Goal: Task Accomplishment & Management: Manage account settings

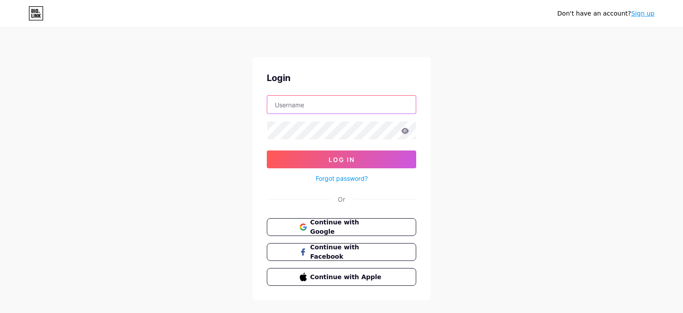
click at [363, 100] on input "text" at bounding box center [341, 105] width 148 height 18
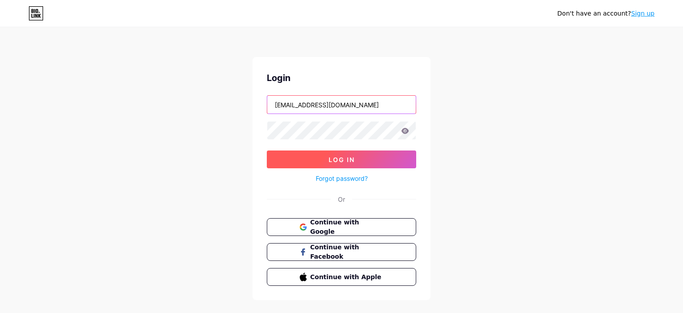
type input "[EMAIL_ADDRESS][DOMAIN_NAME]"
click at [328, 160] on button "Log In" at bounding box center [341, 159] width 149 height 18
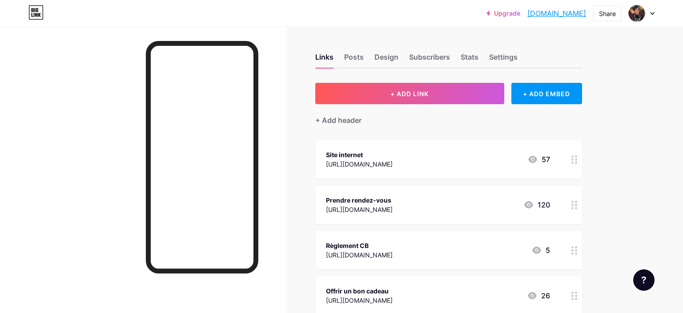
click at [576, 251] on icon at bounding box center [574, 250] width 6 height 8
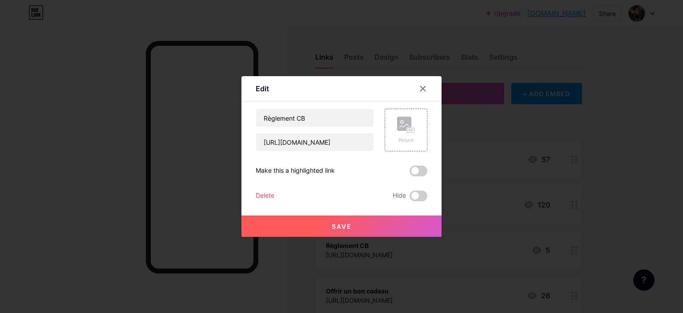
click at [268, 195] on div "Delete" at bounding box center [265, 195] width 19 height 11
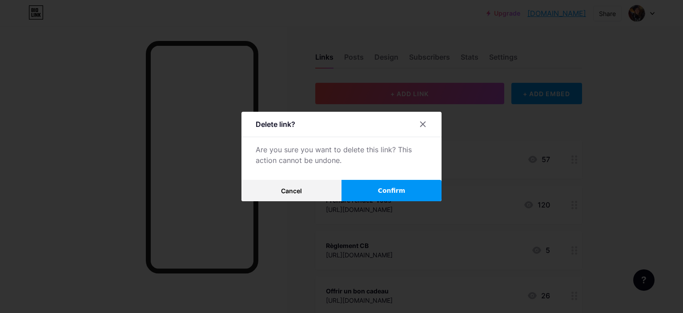
click at [363, 194] on button "Confirm" at bounding box center [391, 190] width 100 height 21
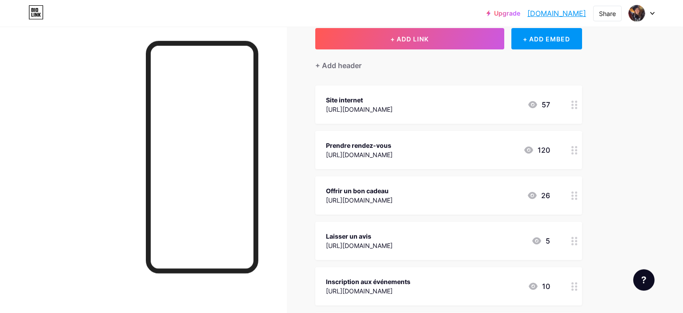
scroll to position [55, 0]
click at [577, 197] on circle at bounding box center [576, 198] width 2 height 2
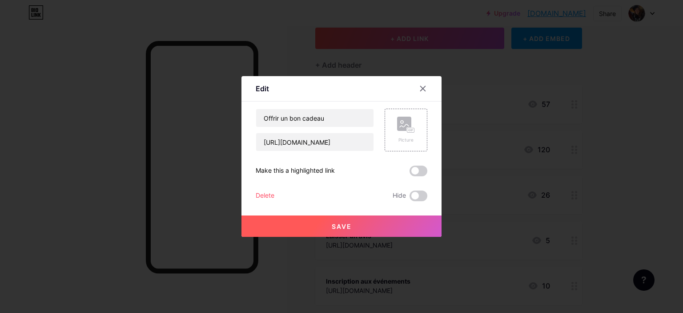
click at [268, 196] on div "Delete" at bounding box center [265, 195] width 19 height 11
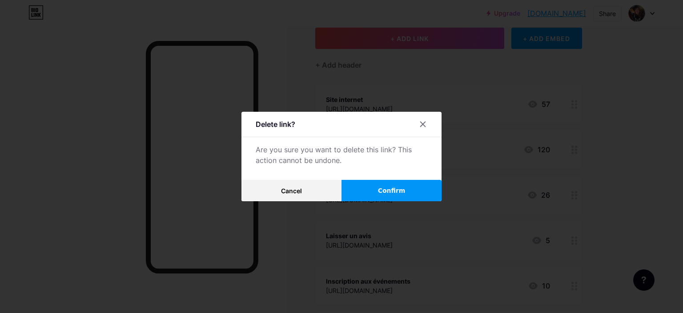
click at [410, 195] on button "Confirm" at bounding box center [391, 190] width 100 height 21
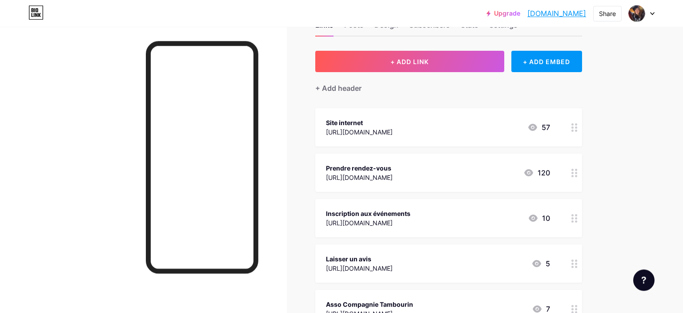
scroll to position [31, 0]
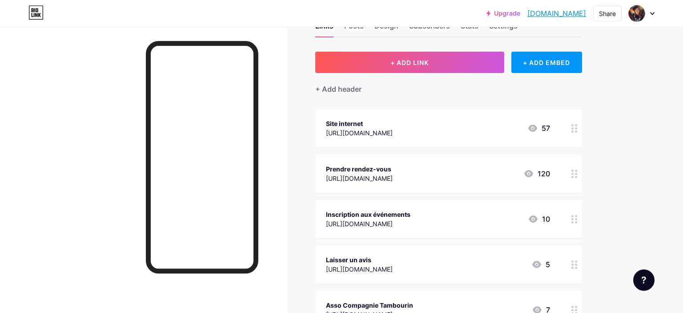
click at [393, 176] on div "[URL][DOMAIN_NAME]" at bounding box center [359, 177] width 67 height 9
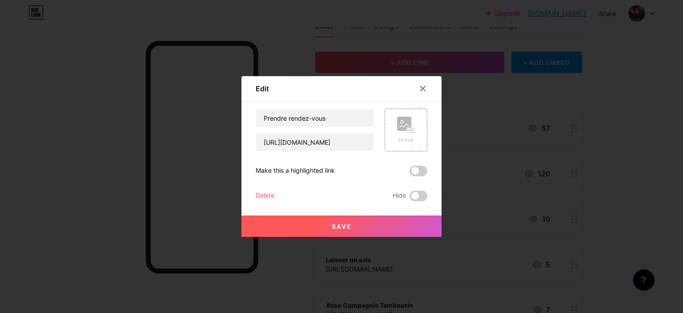
click at [266, 194] on div "Delete" at bounding box center [265, 195] width 19 height 11
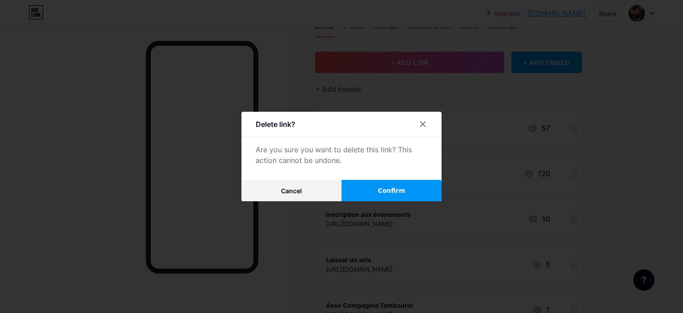
click at [374, 190] on button "Confirm" at bounding box center [391, 190] width 100 height 21
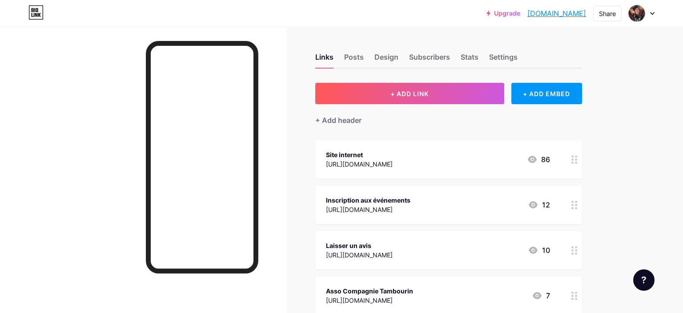
click at [385, 281] on div "Asso Compagnie Tambourin https://bio.link/compagnietambourin 7" at bounding box center [448, 295] width 267 height 38
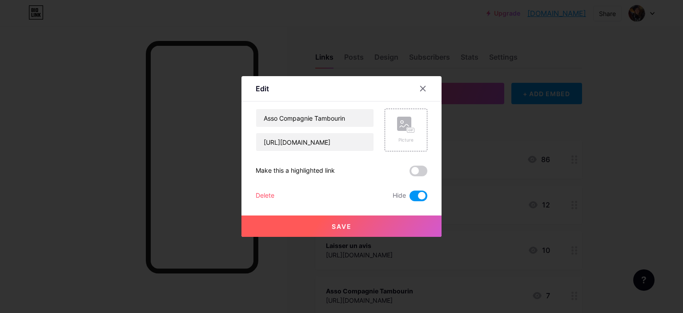
click at [419, 177] on div "Asso Compagnie Tambourin https://bio.link/compagnietambourin Picture Make this …" at bounding box center [342, 154] width 172 height 92
click at [416, 172] on span at bounding box center [418, 170] width 18 height 11
click at [409, 173] on input "checkbox" at bounding box center [409, 173] width 0 height 0
click at [354, 220] on button "Save" at bounding box center [341, 225] width 200 height 21
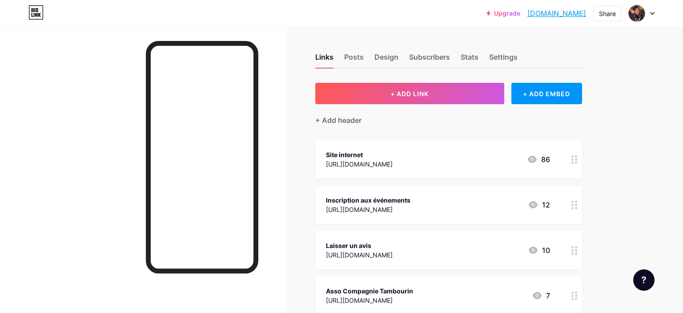
click at [575, 208] on icon at bounding box center [574, 204] width 6 height 8
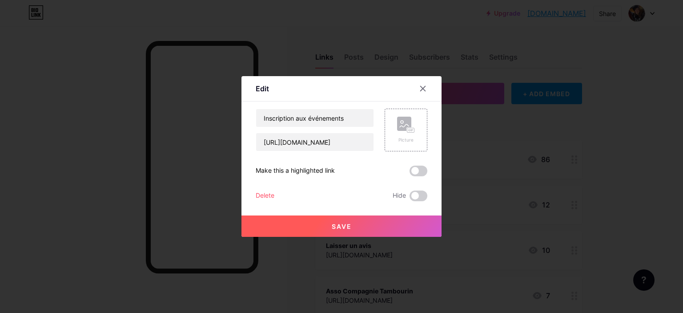
click at [266, 193] on div "Delete" at bounding box center [265, 195] width 19 height 11
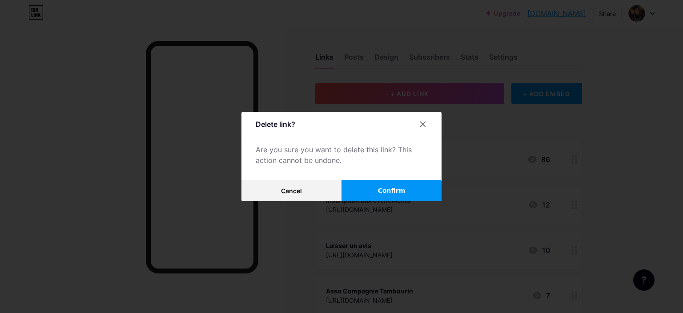
click at [365, 191] on button "Confirm" at bounding box center [391, 190] width 100 height 21
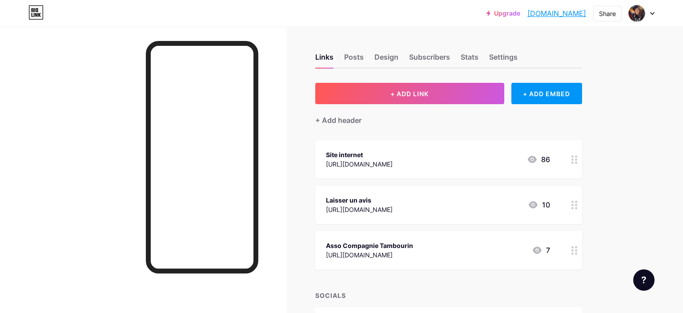
click at [356, 204] on div "[URL][DOMAIN_NAME]" at bounding box center [359, 208] width 67 height 9
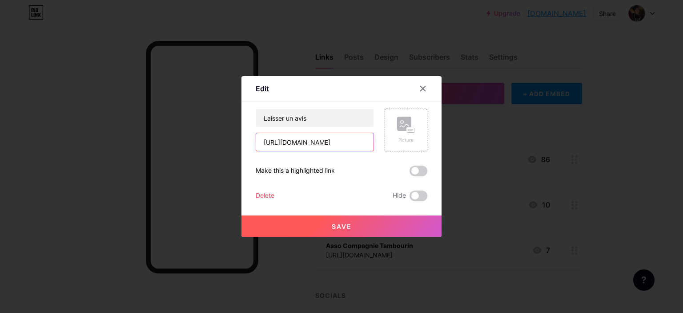
click at [330, 141] on input "[URL][DOMAIN_NAME]" at bounding box center [314, 142] width 117 height 18
click at [421, 91] on icon at bounding box center [423, 88] width 5 height 5
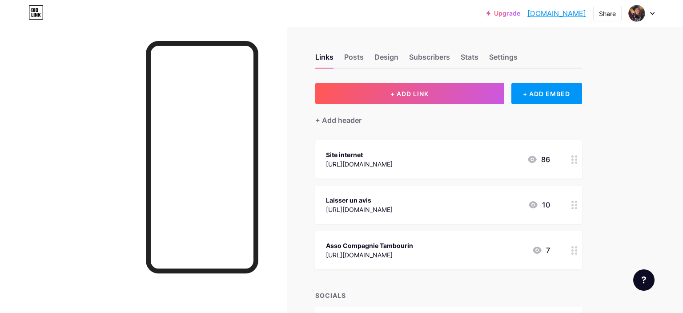
click at [117, 157] on div at bounding box center [143, 183] width 287 height 313
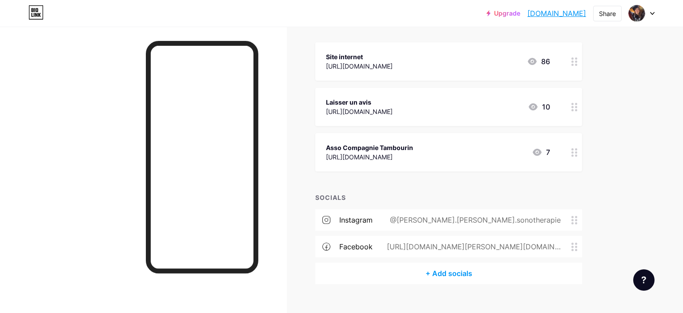
scroll to position [112, 0]
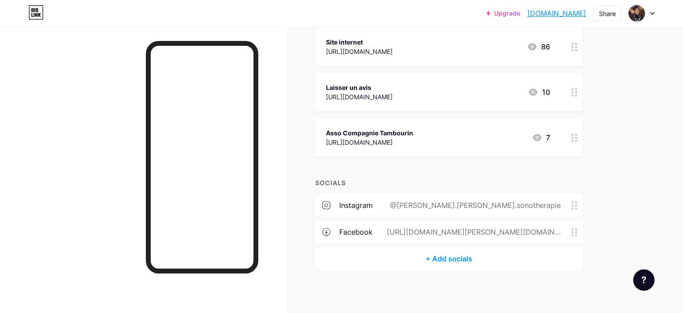
click at [385, 148] on div "Asso Compagnie Tambourin https://bio.link/compagnietambourin 7" at bounding box center [448, 137] width 267 height 38
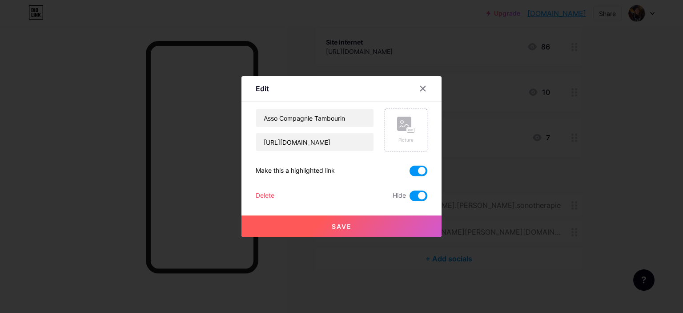
click at [421, 175] on span at bounding box center [418, 170] width 18 height 11
click at [409, 173] on input "checkbox" at bounding box center [409, 173] width 0 height 0
click at [358, 221] on button "Save" at bounding box center [341, 225] width 200 height 21
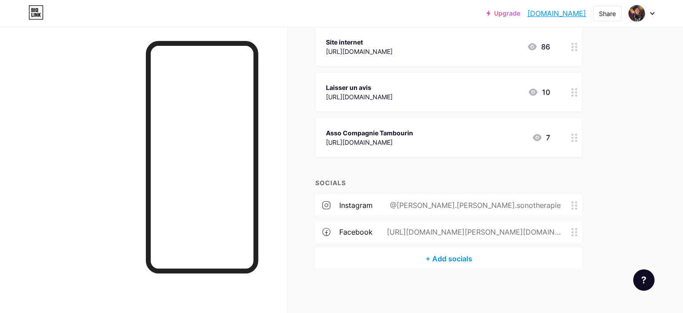
scroll to position [83, 0]
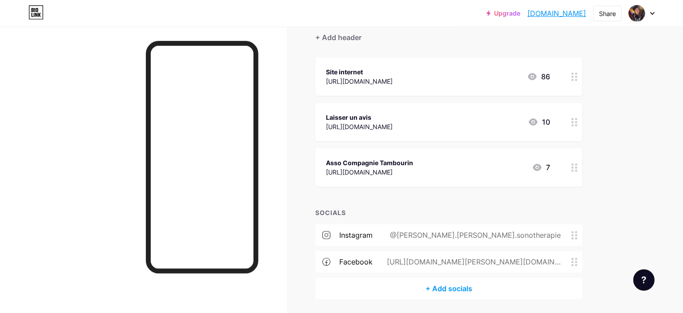
click at [371, 120] on div "Laisser un avis" at bounding box center [359, 116] width 67 height 9
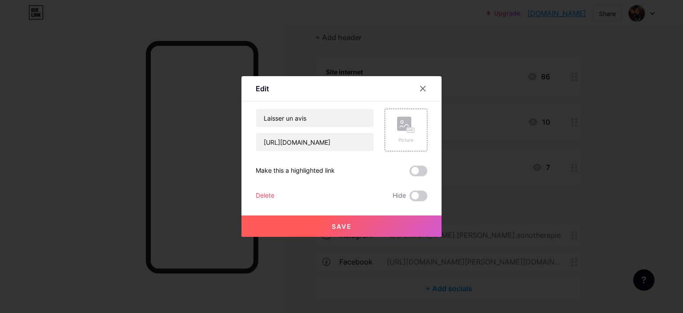
click at [301, 64] on div at bounding box center [341, 156] width 683 height 313
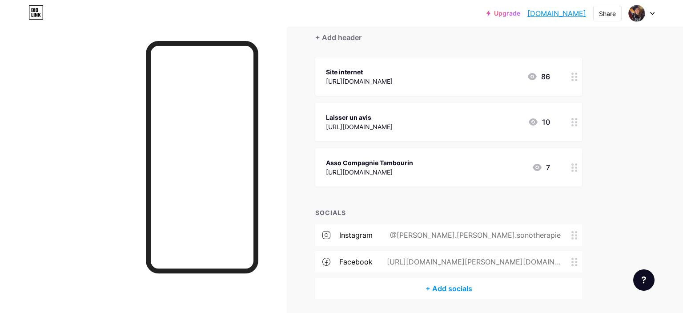
click at [365, 157] on div "Asso Compagnie Tambourin https://bio.link/compagnietambourin" at bounding box center [369, 167] width 87 height 20
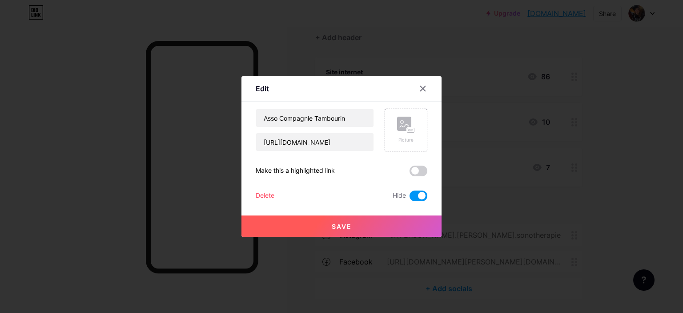
click at [419, 201] on div "Save" at bounding box center [341, 219] width 200 height 36
click at [419, 198] on span at bounding box center [418, 195] width 18 height 11
click at [409, 198] on input "checkbox" at bounding box center [409, 198] width 0 height 0
click at [372, 225] on button "Save" at bounding box center [341, 225] width 200 height 21
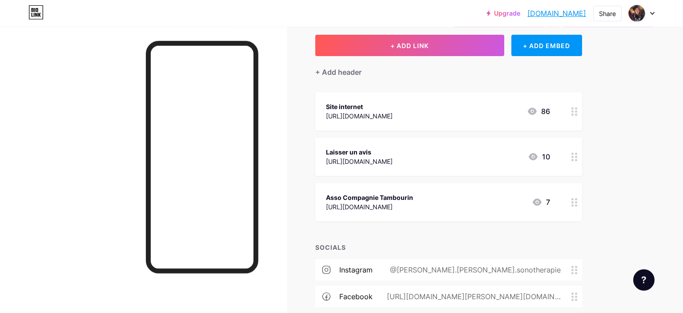
scroll to position [43, 0]
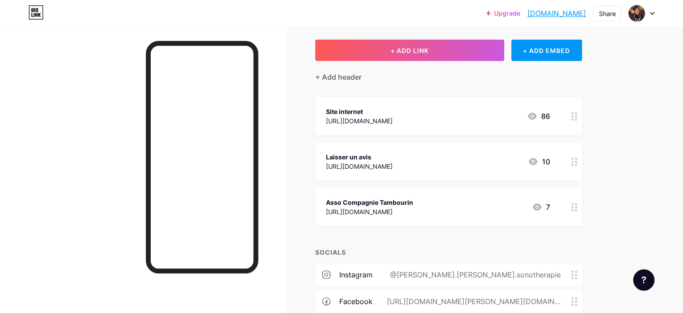
click at [359, 207] on div "[URL][DOMAIN_NAME]" at bounding box center [369, 211] width 87 height 9
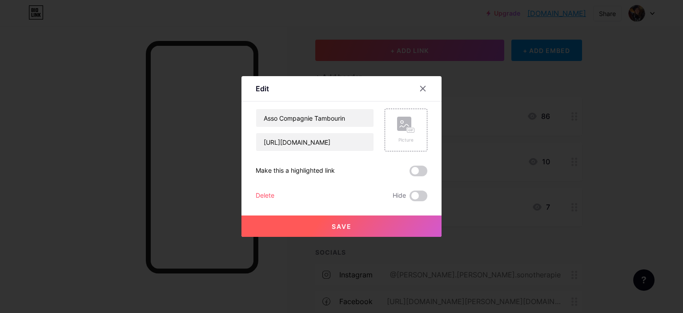
click at [283, 49] on div at bounding box center [341, 156] width 683 height 313
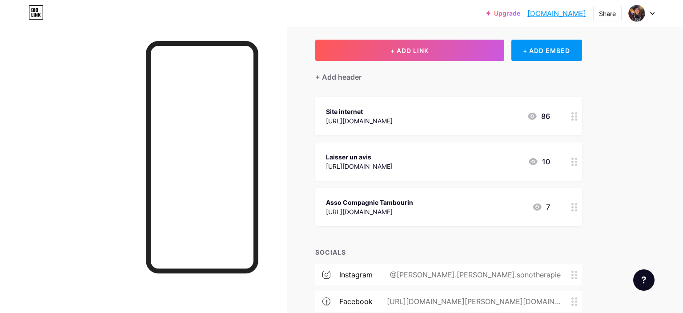
click at [650, 12] on icon at bounding box center [652, 13] width 4 height 3
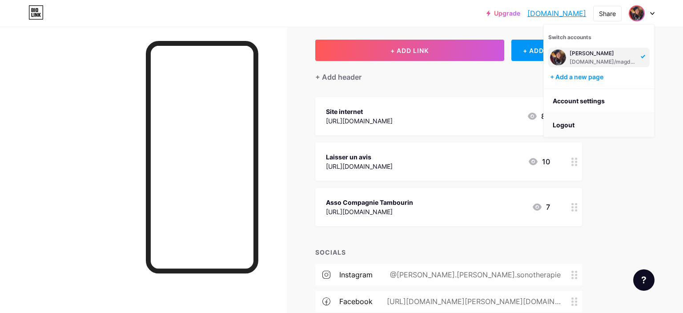
click at [566, 124] on li "Logout" at bounding box center [599, 125] width 110 height 24
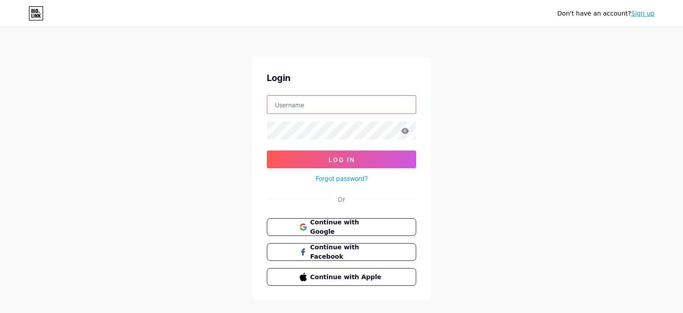
click at [299, 108] on input "text" at bounding box center [341, 105] width 148 height 18
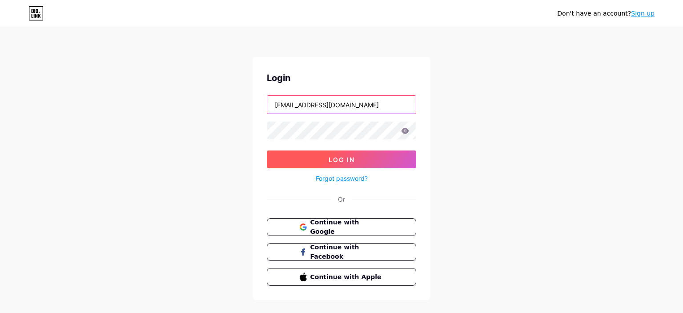
type input "compagnietambourin@gmail.com"
click at [306, 167] on button "Log In" at bounding box center [341, 159] width 149 height 18
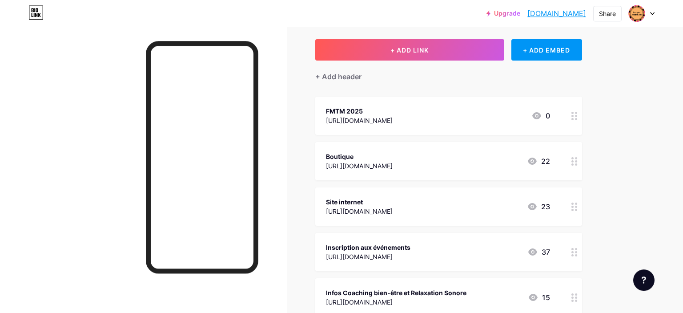
scroll to position [44, 0]
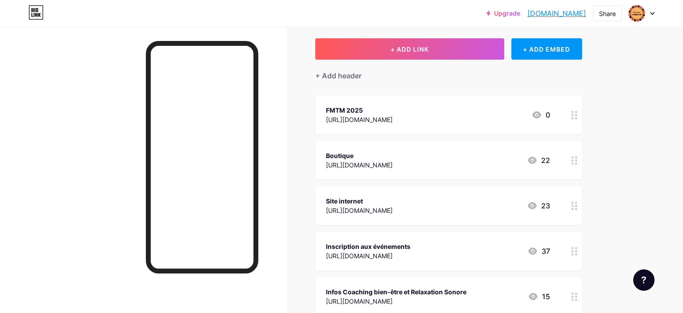
click at [393, 115] on div "https://calendar.app.google/vabTGx38ZK81QVZj7" at bounding box center [359, 119] width 67 height 9
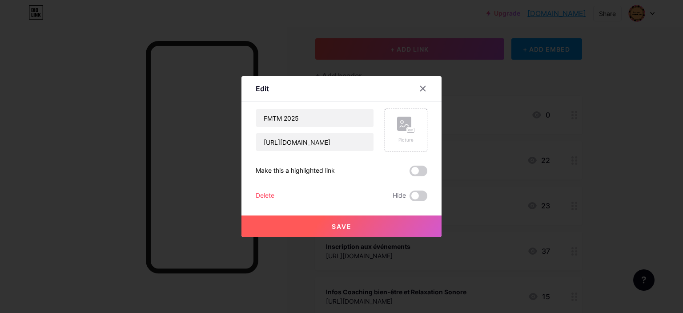
click at [268, 193] on div "Delete" at bounding box center [265, 195] width 19 height 11
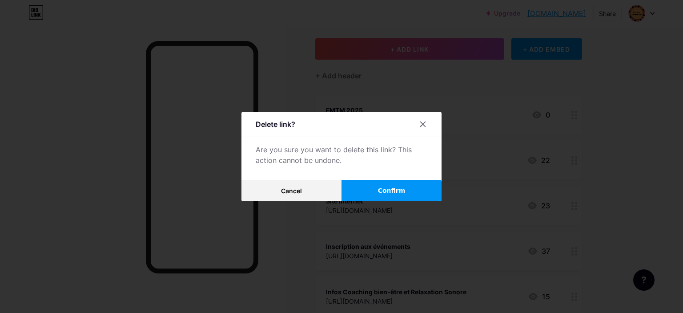
click at [357, 197] on button "Confirm" at bounding box center [391, 190] width 100 height 21
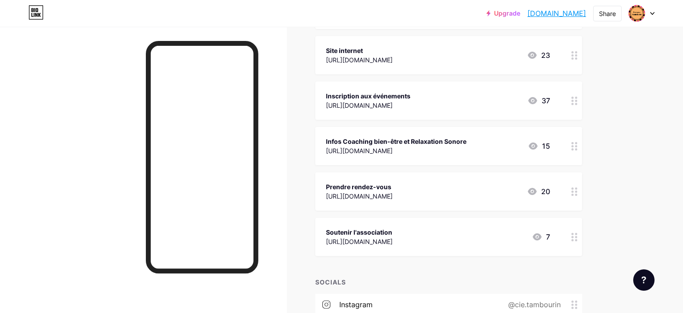
scroll to position [149, 0]
click at [410, 102] on div "[URL][DOMAIN_NAME]" at bounding box center [368, 105] width 84 height 9
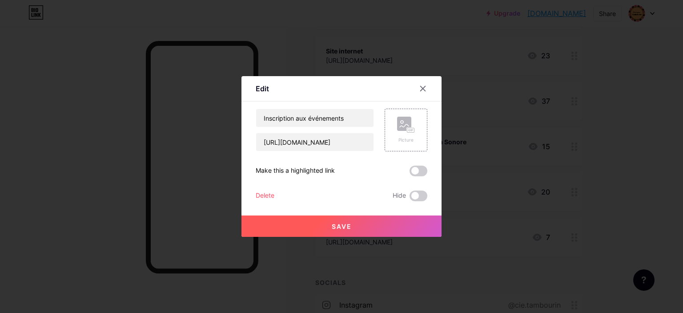
click at [266, 196] on div "Delete" at bounding box center [265, 195] width 19 height 11
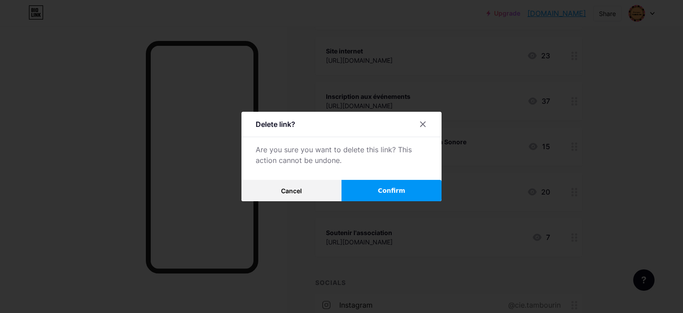
click at [383, 188] on span "Confirm" at bounding box center [392, 190] width 28 height 9
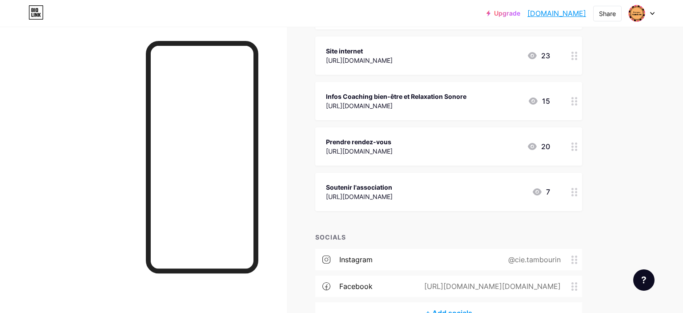
click at [393, 141] on div "Prendre rendez-vous" at bounding box center [359, 141] width 67 height 9
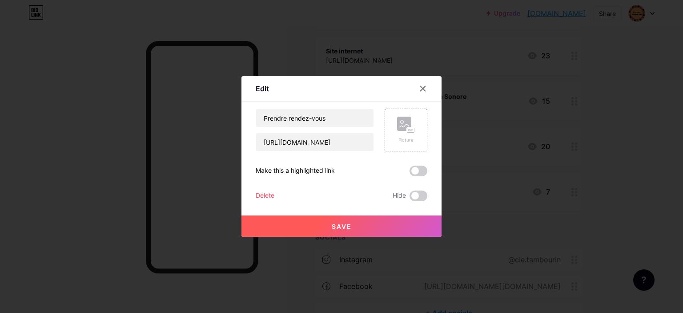
click at [267, 193] on div "Delete" at bounding box center [265, 195] width 19 height 11
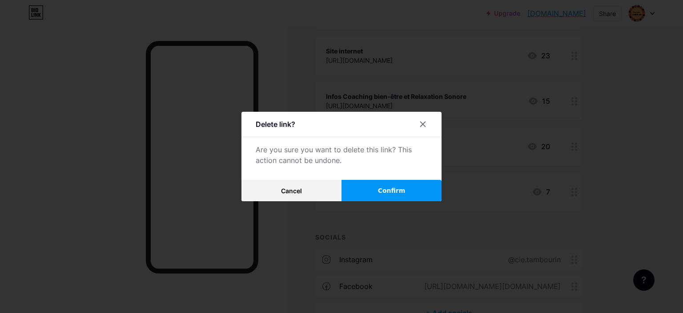
click at [396, 189] on span "Confirm" at bounding box center [392, 190] width 28 height 9
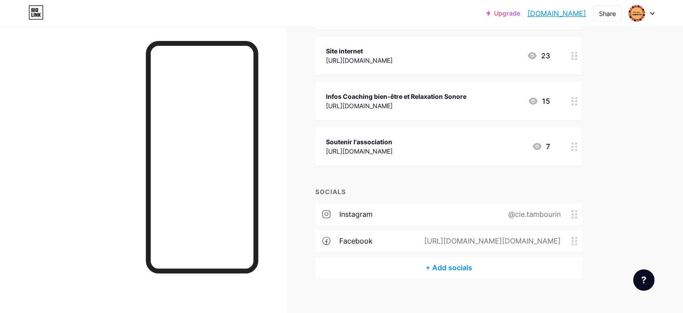
click at [395, 104] on div "[URL][DOMAIN_NAME]" at bounding box center [396, 105] width 140 height 9
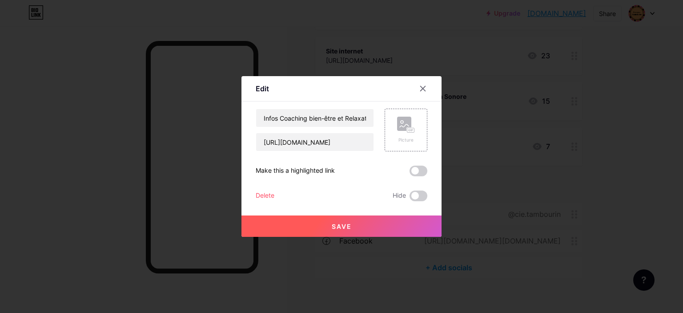
click at [271, 195] on div "Delete" at bounding box center [265, 195] width 19 height 11
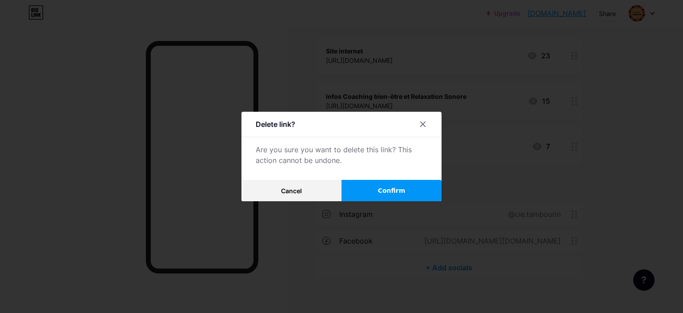
click at [381, 189] on span "Confirm" at bounding box center [392, 190] width 28 height 9
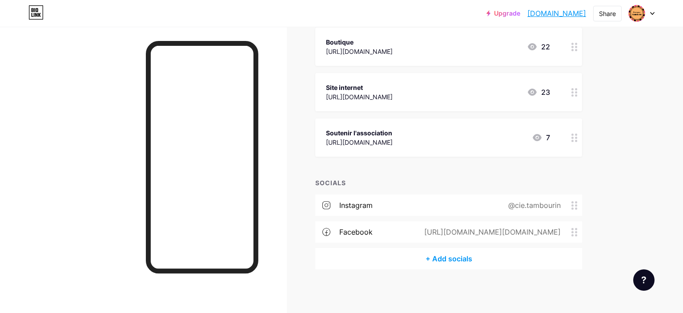
scroll to position [0, 0]
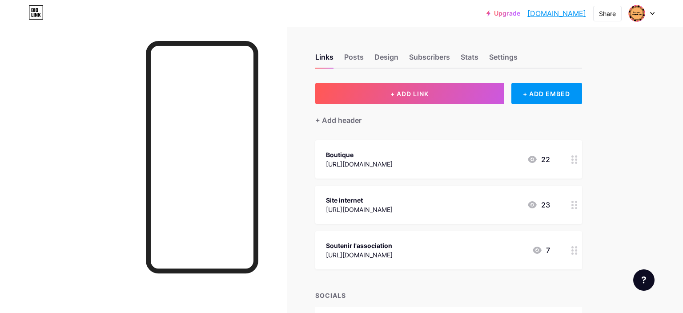
click at [354, 166] on div "[URL][DOMAIN_NAME]" at bounding box center [359, 163] width 67 height 9
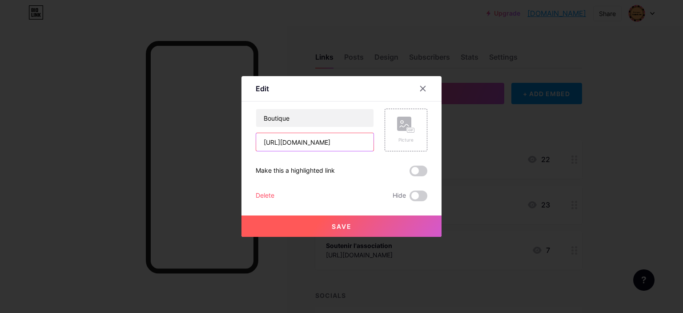
click at [333, 139] on input "[URL][DOMAIN_NAME]" at bounding box center [314, 142] width 117 height 18
paste input "/boutiques/boutique"
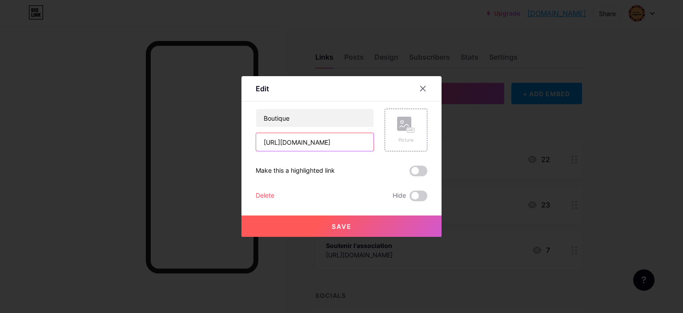
type input "https://www.helloasso.com/associations/compagnie-tambourin/boutiques/boutique"
click at [331, 220] on button "Save" at bounding box center [341, 225] width 200 height 21
